Goal: Navigation & Orientation: Find specific page/section

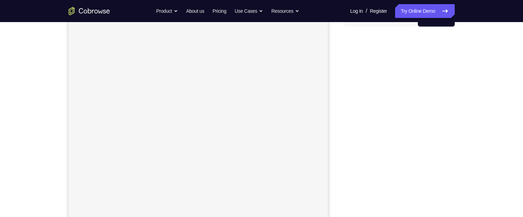
scroll to position [106, 0]
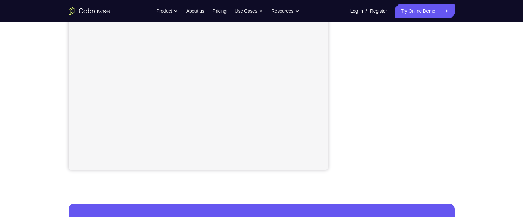
scroll to position [150, 0]
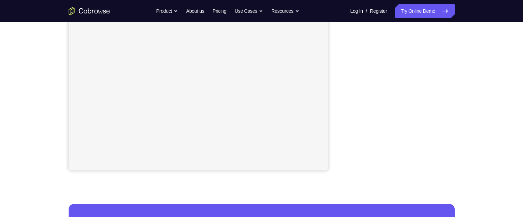
click at [518, 69] on div "Your Support Agent Your Customer Web iOS Android Next Steps We’d be happy to gi…" at bounding box center [261, 99] width 523 height 455
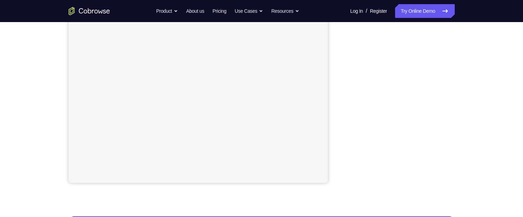
scroll to position [137, 0]
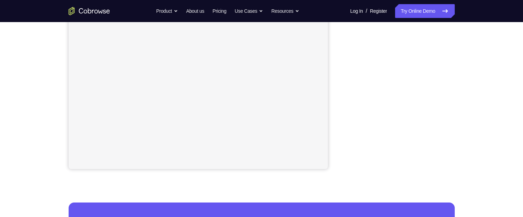
click at [479, 96] on div "Your Support Agent Your Customer Web iOS Android Next Steps We’d be happy to gi…" at bounding box center [261, 97] width 441 height 455
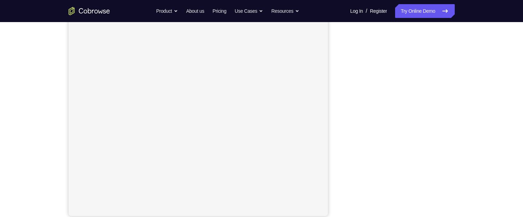
scroll to position [103, 0]
click at [483, 177] on div "Your Support Agent Your Customer Web iOS Android Next Steps We’d be happy to gi…" at bounding box center [261, 146] width 523 height 455
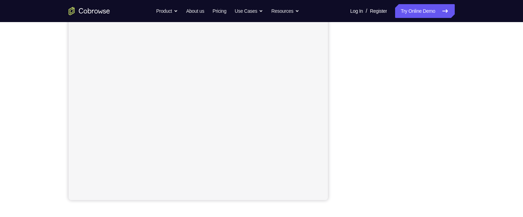
scroll to position [125, 0]
click at [461, 107] on div "Your Support Agent Your Customer Web iOS Android Next Steps We’d be happy to gi…" at bounding box center [261, 124] width 441 height 455
